Goal: Transaction & Acquisition: Purchase product/service

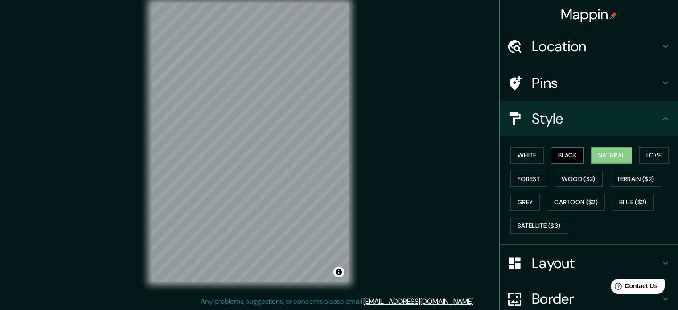
click at [555, 153] on button "Black" at bounding box center [567, 155] width 33 height 16
drag, startPoint x: 555, startPoint y: 270, endPoint x: 558, endPoint y: 257, distance: 13.7
click at [555, 268] on h4 "Layout" at bounding box center [596, 263] width 128 height 18
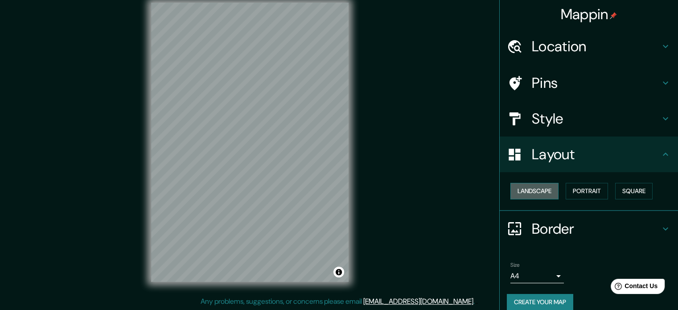
drag, startPoint x: 542, startPoint y: 194, endPoint x: 534, endPoint y: 198, distance: 8.4
click at [541, 194] on button "Landscape" at bounding box center [534, 191] width 48 height 16
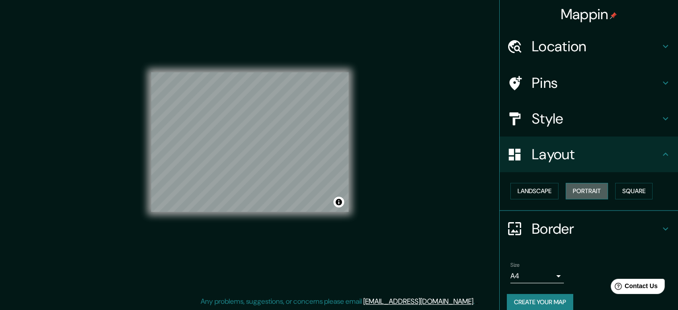
click at [591, 193] on button "Portrait" at bounding box center [587, 191] width 42 height 16
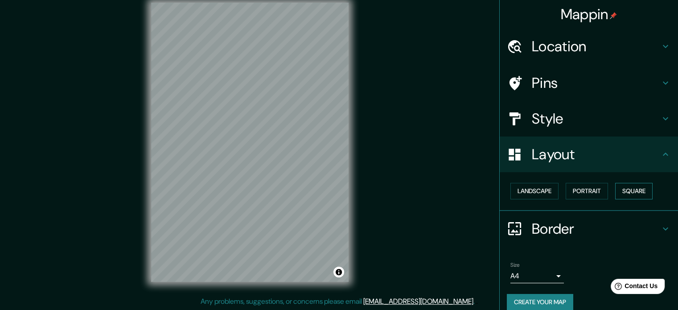
click at [637, 189] on button "Square" at bounding box center [633, 191] width 37 height 16
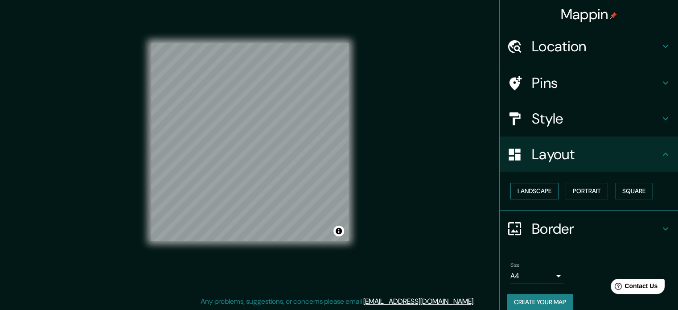
click at [535, 187] on button "Landscape" at bounding box center [534, 191] width 48 height 16
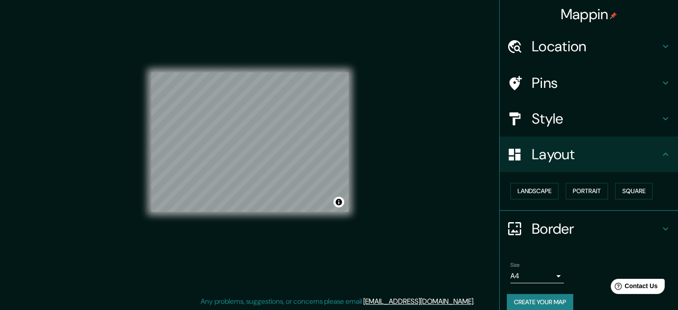
click at [529, 277] on body "Mappin Location [GEOGRAPHIC_DATA], [GEOGRAPHIC_DATA] [GEOGRAPHIC_DATA] [GEOGRAP…" at bounding box center [339, 143] width 678 height 310
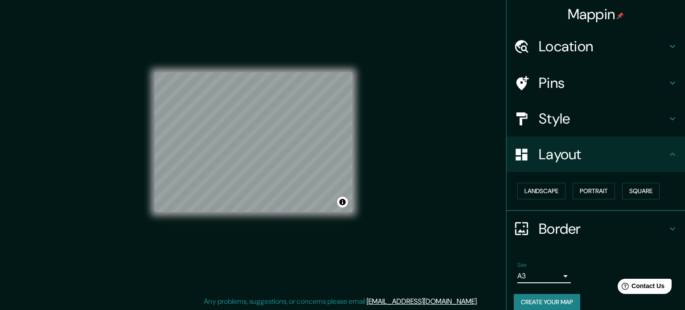
click at [526, 274] on body "Mappin Location [GEOGRAPHIC_DATA], [GEOGRAPHIC_DATA] [GEOGRAPHIC_DATA] [GEOGRAP…" at bounding box center [342, 143] width 685 height 310
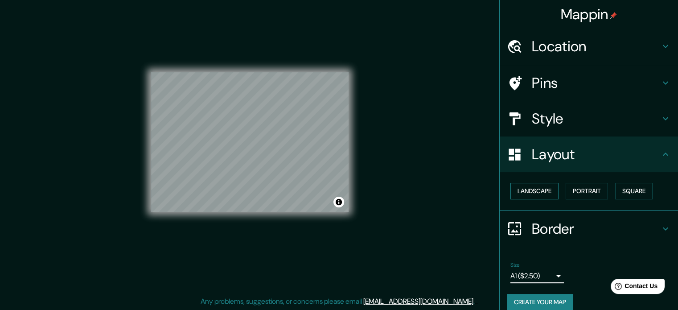
click at [539, 196] on button "Landscape" at bounding box center [534, 191] width 48 height 16
click at [541, 193] on button "Landscape" at bounding box center [534, 191] width 48 height 16
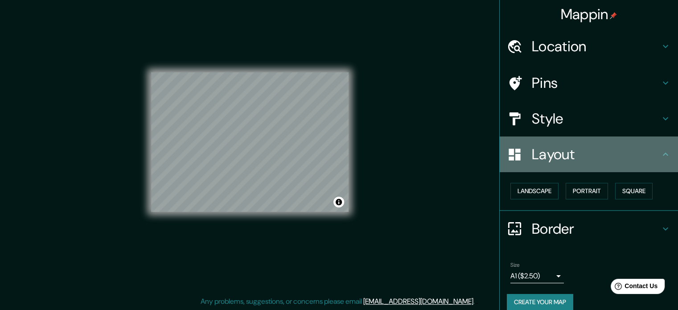
click at [585, 157] on h4 "Layout" at bounding box center [596, 154] width 128 height 18
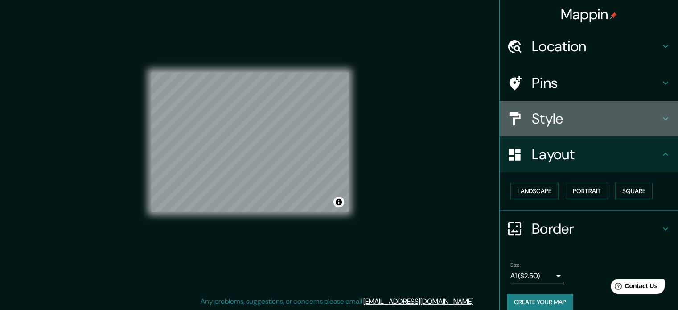
click at [556, 125] on h4 "Style" at bounding box center [596, 119] width 128 height 18
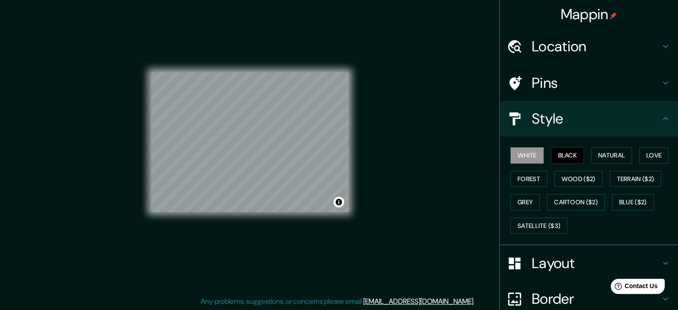
click at [526, 155] on button "White" at bounding box center [526, 155] width 33 height 16
click at [558, 151] on button "Black" at bounding box center [567, 155] width 33 height 16
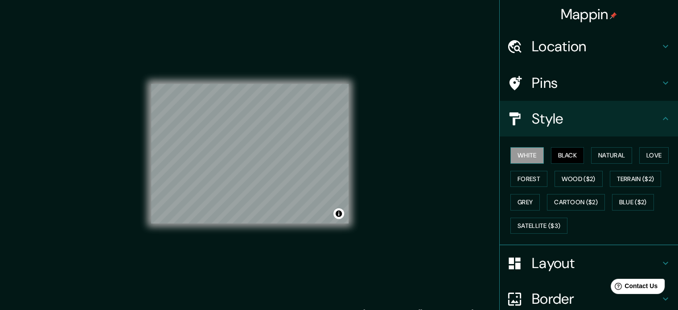
click at [521, 153] on button "White" at bounding box center [526, 155] width 33 height 16
click at [560, 158] on button "Black" at bounding box center [567, 155] width 33 height 16
